Goal: Browse casually

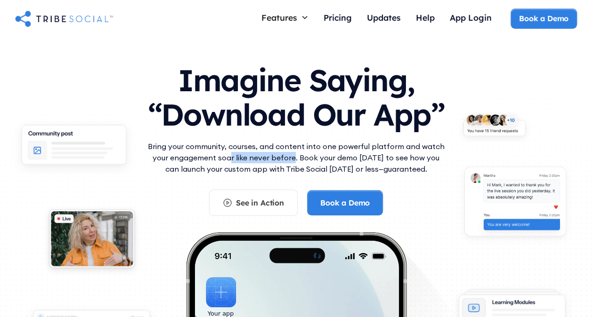
drag, startPoint x: 228, startPoint y: 157, endPoint x: 290, endPoint y: 155, distance: 62.6
click at [290, 155] on p "Bring your community, courses, and content into one powerful platform and watch…" at bounding box center [295, 158] width 301 height 34
drag, startPoint x: 290, startPoint y: 155, endPoint x: 435, endPoint y: 152, distance: 145.0
click at [435, 152] on p "Bring your community, courses, and content into one powerful platform and watch…" at bounding box center [295, 158] width 301 height 34
drag, startPoint x: 189, startPoint y: 169, endPoint x: 260, endPoint y: 169, distance: 70.6
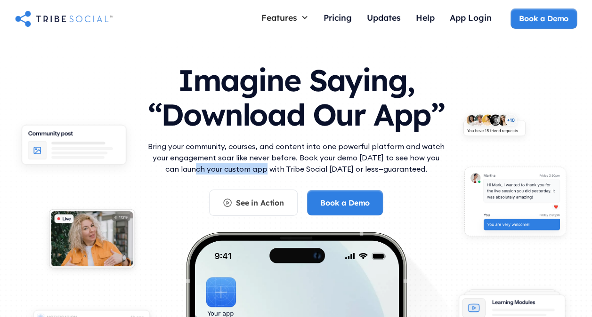
click at [260, 169] on p "Bring your community, courses, and content into one powerful platform and watch…" at bounding box center [295, 158] width 301 height 34
drag, startPoint x: 260, startPoint y: 169, endPoint x: 329, endPoint y: 167, distance: 69.7
click at [329, 167] on p "Bring your community, courses, and content into one powerful platform and watch…" at bounding box center [295, 158] width 301 height 34
drag, startPoint x: 329, startPoint y: 167, endPoint x: 396, endPoint y: 165, distance: 66.9
click at [386, 166] on p "Bring your community, courses, and content into one powerful platform and watch…" at bounding box center [295, 158] width 301 height 34
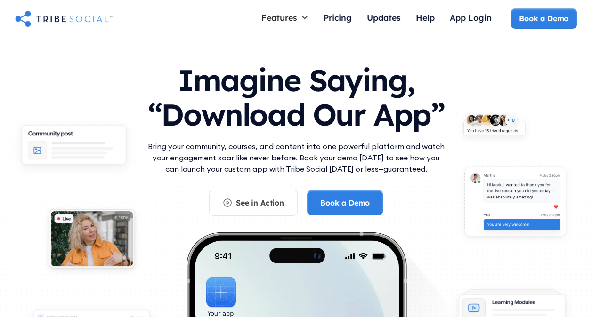
drag, startPoint x: 408, startPoint y: 167, endPoint x: 145, endPoint y: 144, distance: 263.6
click at [145, 144] on p "Bring your community, courses, and content into one powerful platform and watch…" at bounding box center [295, 158] width 301 height 34
drag, startPoint x: 145, startPoint y: 144, endPoint x: 311, endPoint y: 150, distance: 165.7
click at [311, 150] on p "Bring your community, courses, and content into one powerful platform and watch…" at bounding box center [295, 158] width 301 height 34
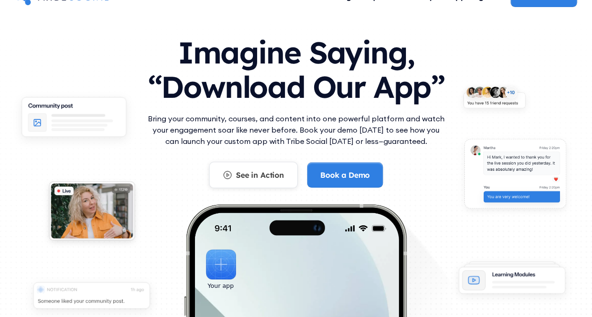
scroll to position [47, 0]
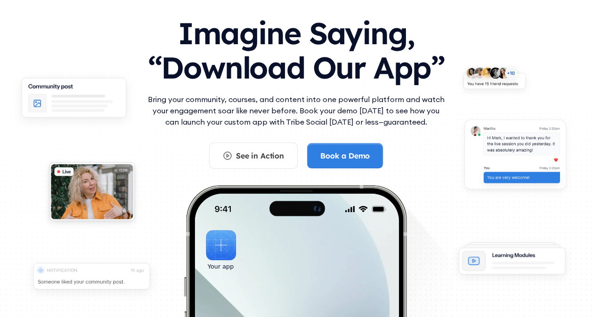
click at [248, 130] on div "Bring your community, courses, and content into one powerful platform and watch…" at bounding box center [295, 118] width 301 height 49
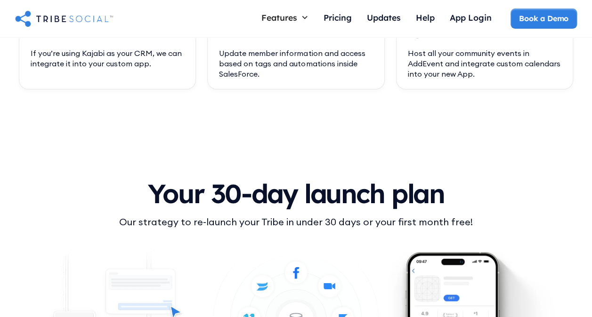
scroll to position [3482, 0]
